Goal: Information Seeking & Learning: Learn about a topic

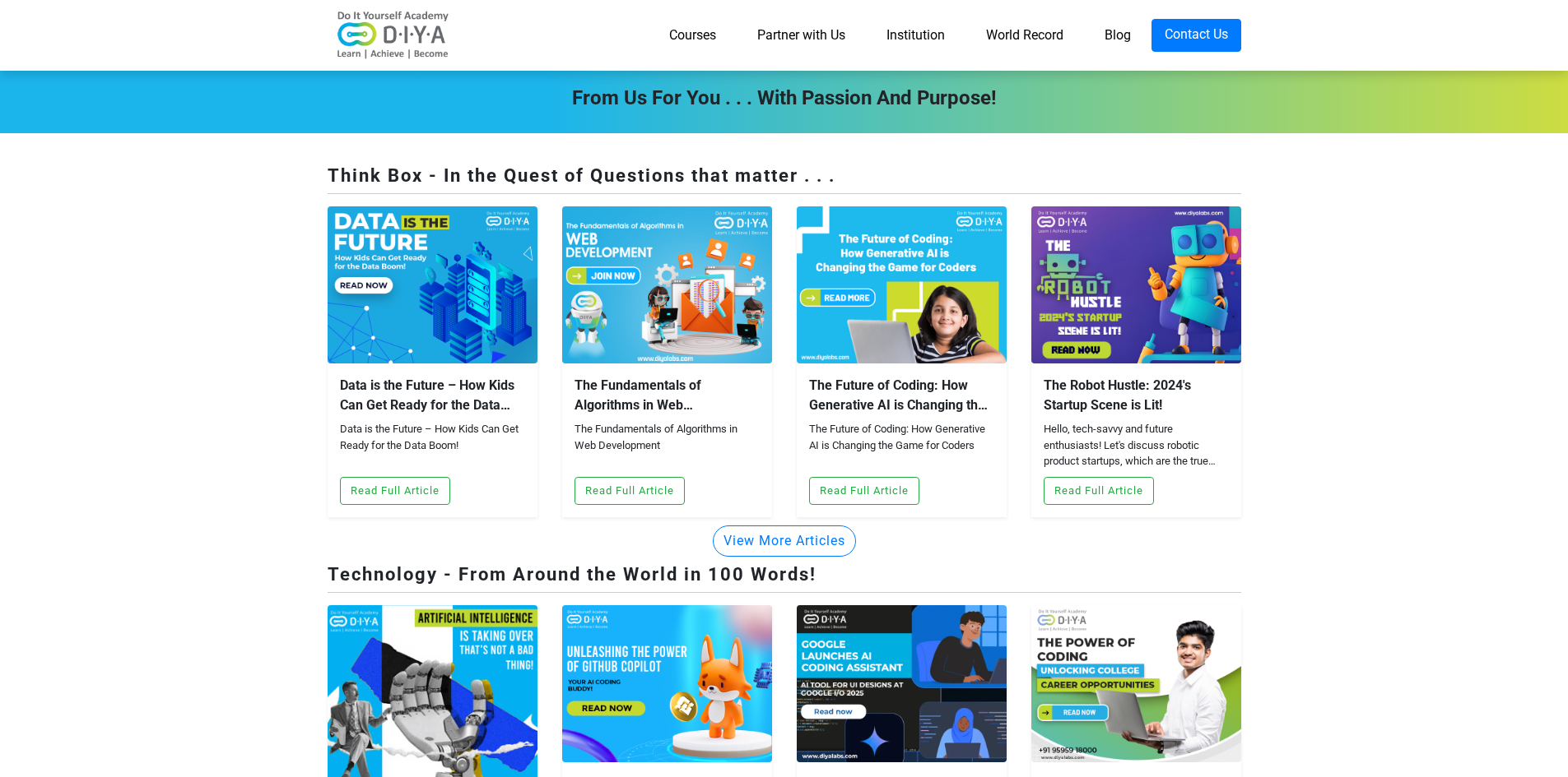
drag, startPoint x: 805, startPoint y: 221, endPoint x: 862, endPoint y: 232, distance: 58.1
click at [862, 232] on div "The Future of Coding: How Generative AI is Changing the Game for Coders The Fut…" at bounding box center [901, 362] width 210 height 311
click at [857, 376] on div "The Future of Coding: How Generative AI is Changing the Game for Coders" at bounding box center [901, 395] width 185 height 39
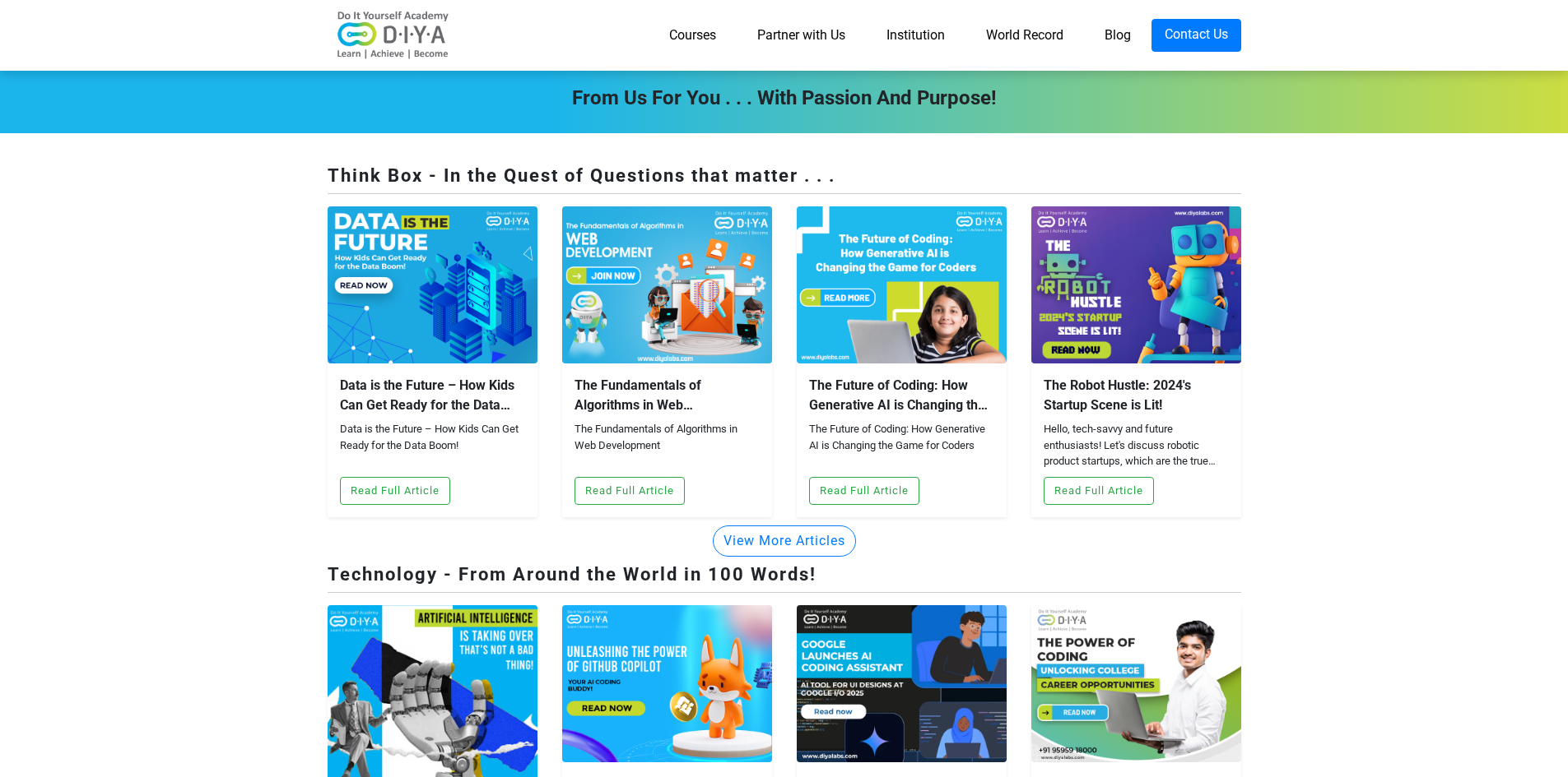
click at [642, 376] on div "The Fundamentals of Algorithms in Web Development" at bounding box center [667, 395] width 185 height 39
click at [143, 239] on section "From Us For You . . . with Passion and Purpose! Think Box - In the Quest of Que…" at bounding box center [784, 737] width 1568 height 1348
